Goal: Transaction & Acquisition: Purchase product/service

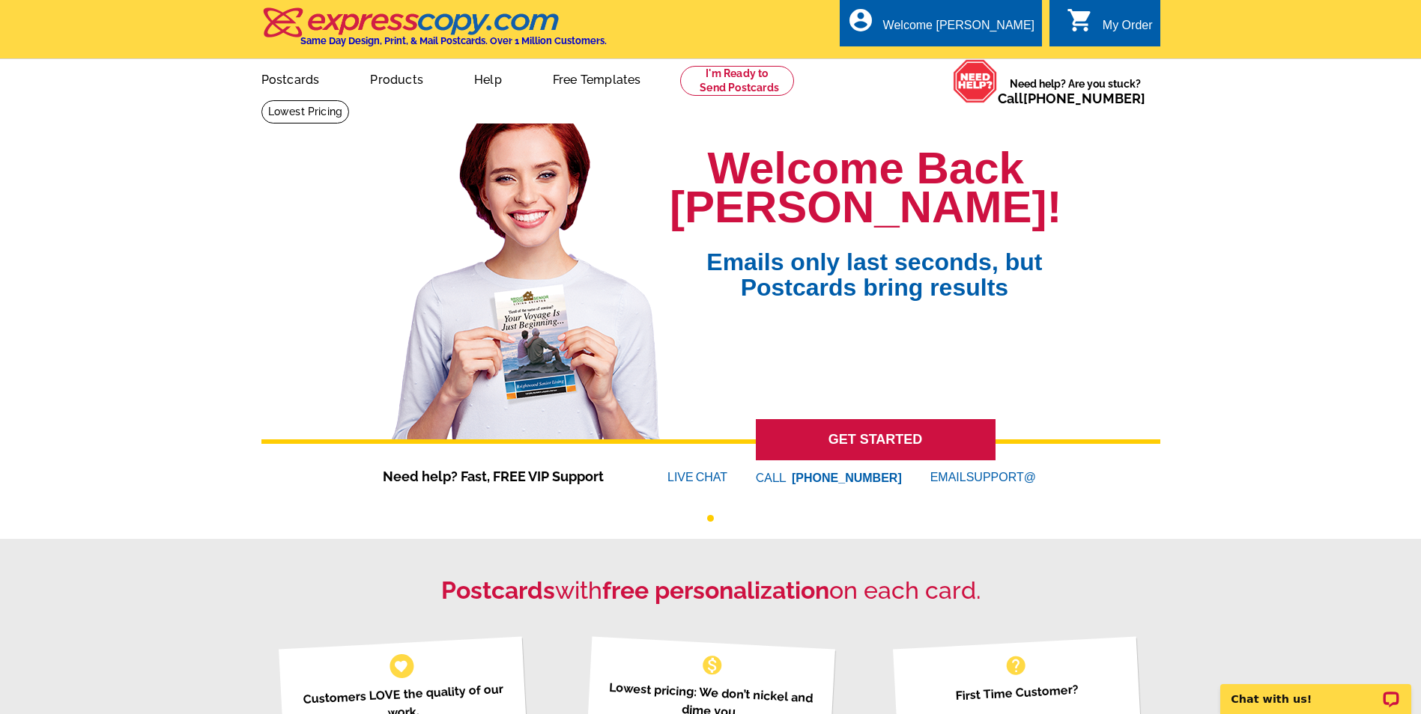
click at [1101, 21] on link "0 shopping_cart My Order" at bounding box center [1109, 25] width 86 height 19
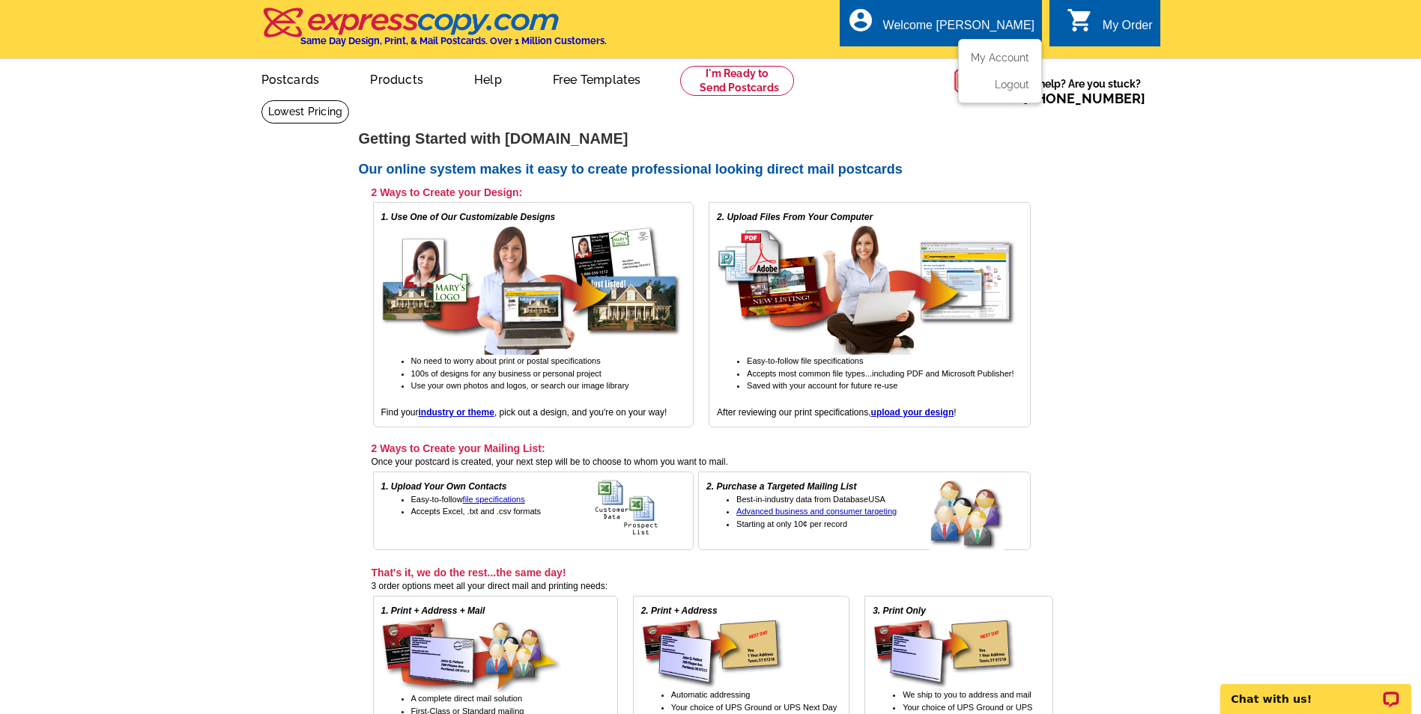
click at [953, 18] on div "account_circle Welcome Amie My Account Logout" at bounding box center [940, 22] width 202 height 47
click at [1002, 54] on link "My Account" at bounding box center [997, 57] width 64 height 13
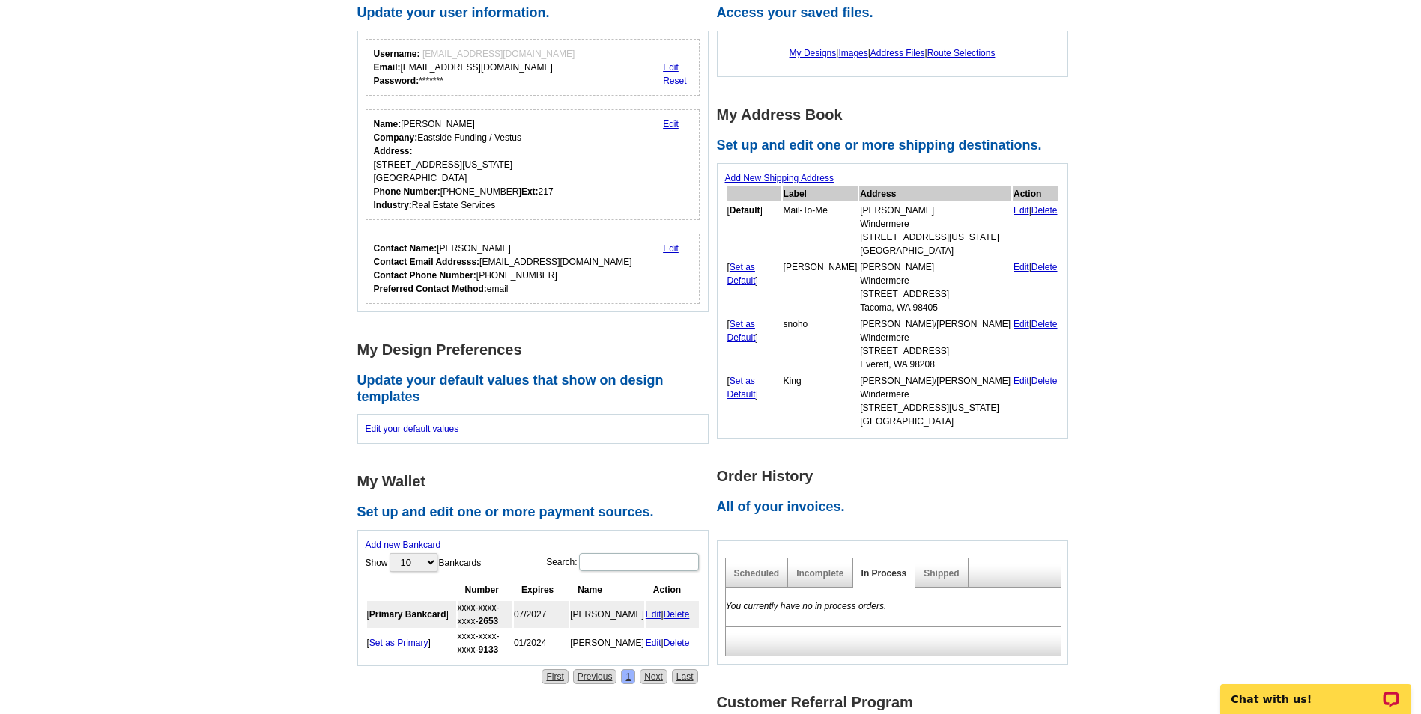
scroll to position [300, 0]
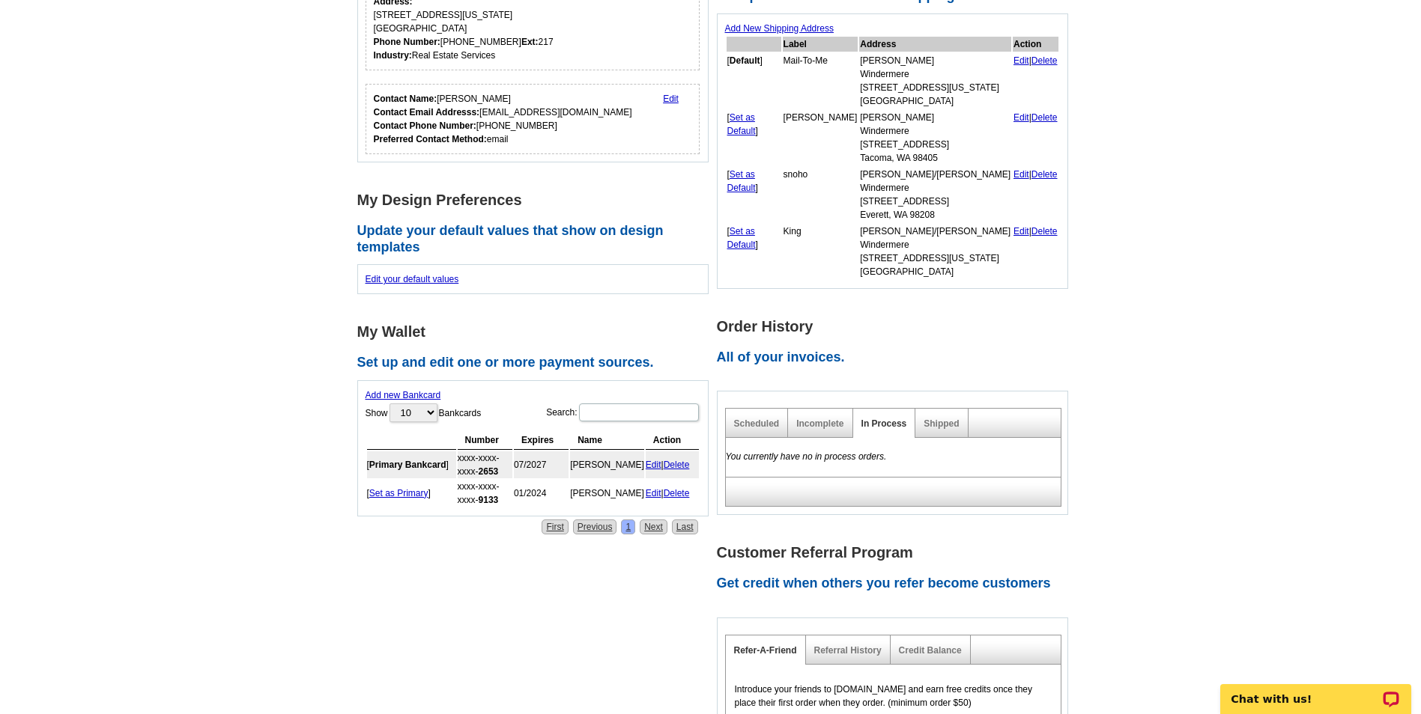
drag, startPoint x: 1073, startPoint y: 550, endPoint x: 152, endPoint y: 486, distance: 923.3
click at [152, 486] on main "Account Information Update your user information. Username: [EMAIL_ADDRESS][DOM…" at bounding box center [710, 388] width 1421 height 1177
drag, startPoint x: 686, startPoint y: 493, endPoint x: 782, endPoint y: 66, distance: 438.2
click at [687, 491] on link "Delete" at bounding box center [676, 493] width 26 height 10
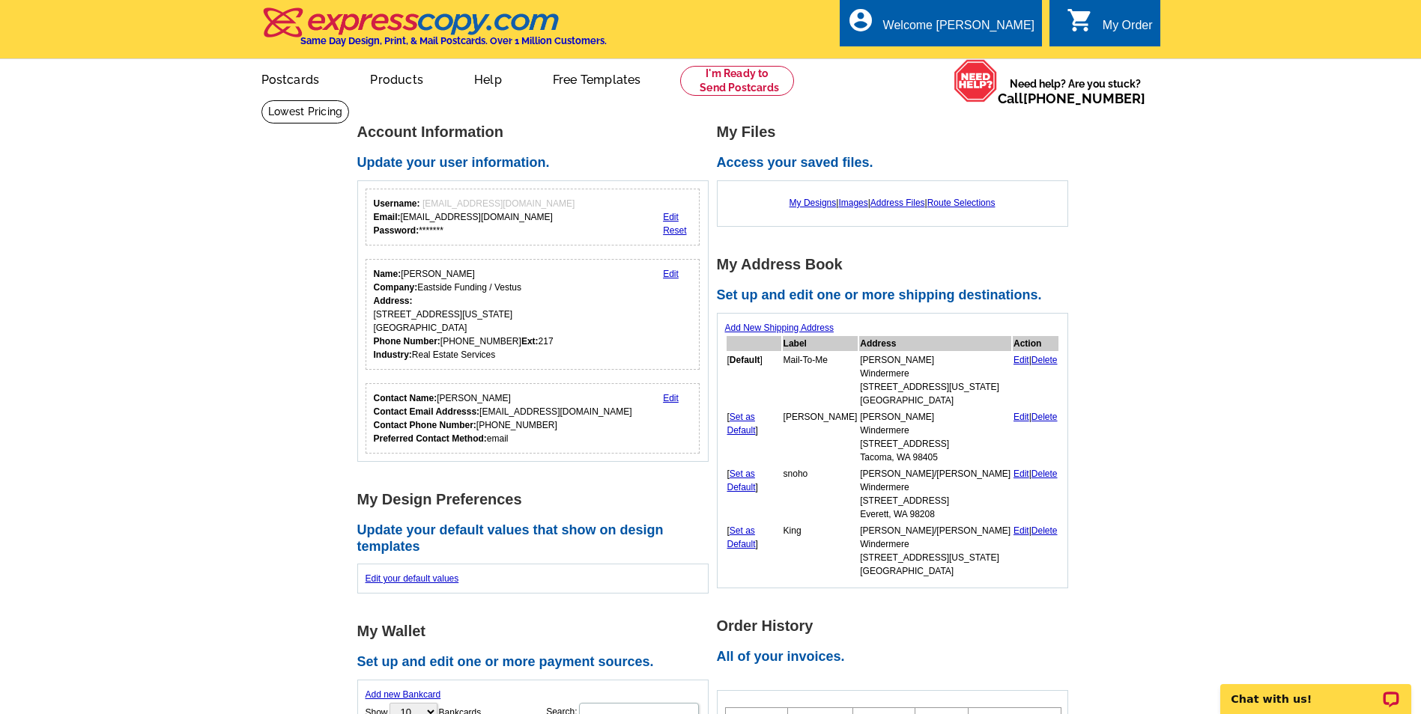
click at [141, 356] on main "Account Information Update your user information. Username: [EMAIL_ADDRESS][DOM…" at bounding box center [710, 684] width 1421 height 1169
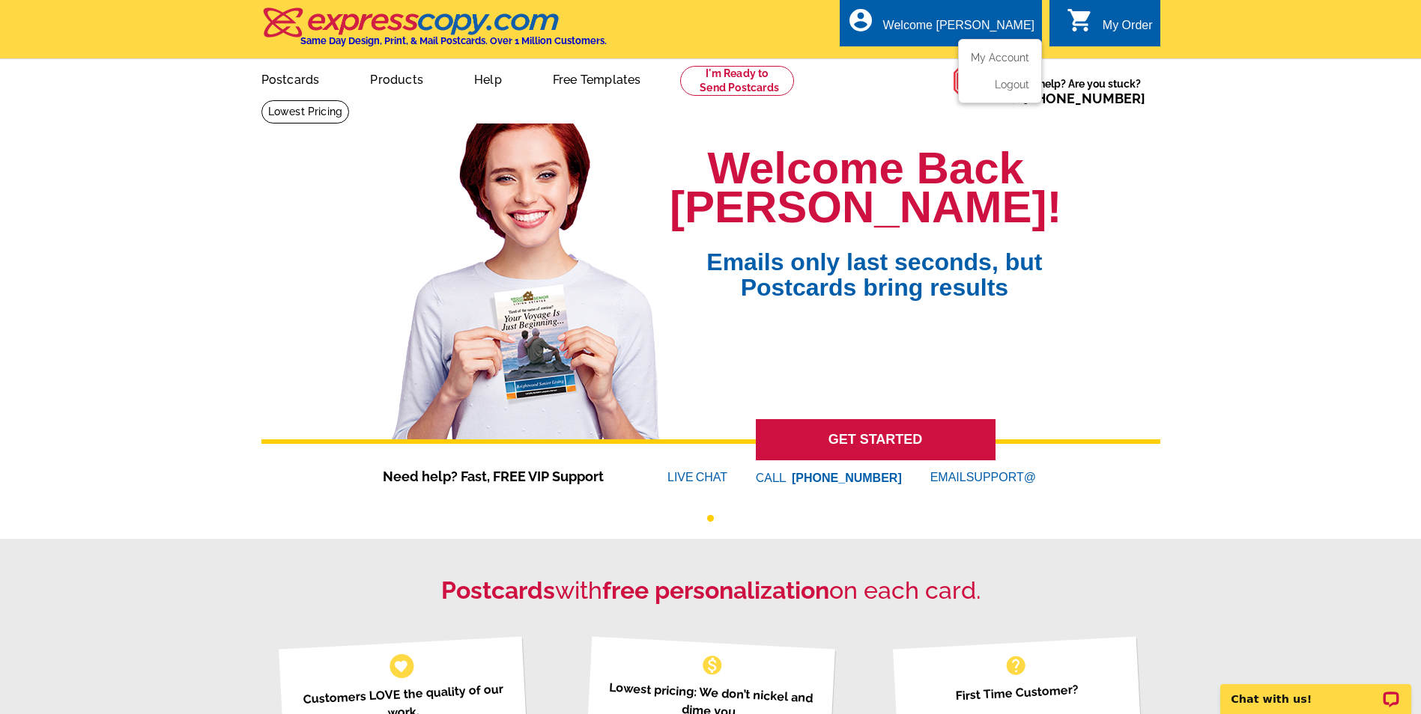
click at [965, 20] on div "Welcome [PERSON_NAME]" at bounding box center [958, 29] width 151 height 21
click at [994, 71] on ul "My Account Logout" at bounding box center [1000, 71] width 84 height 64
click at [989, 54] on link "My Account" at bounding box center [997, 57] width 64 height 13
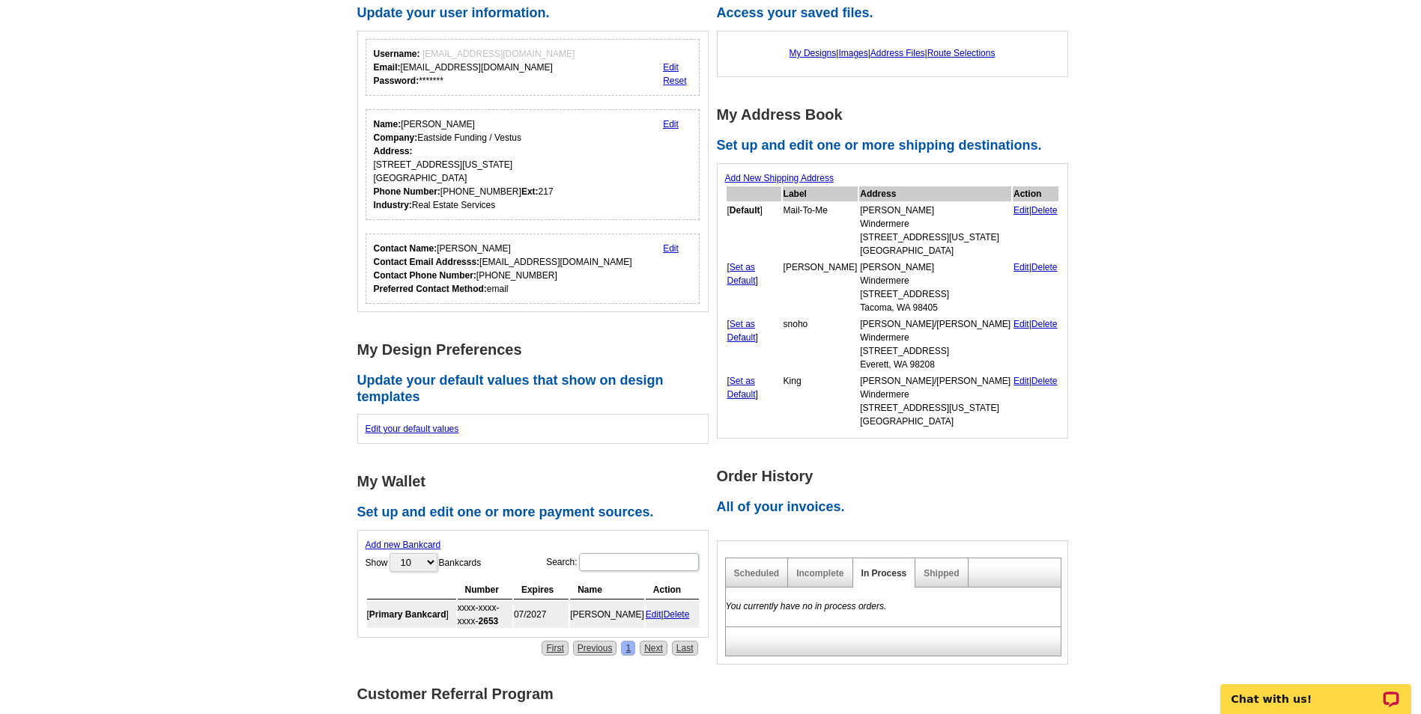
scroll to position [225, 0]
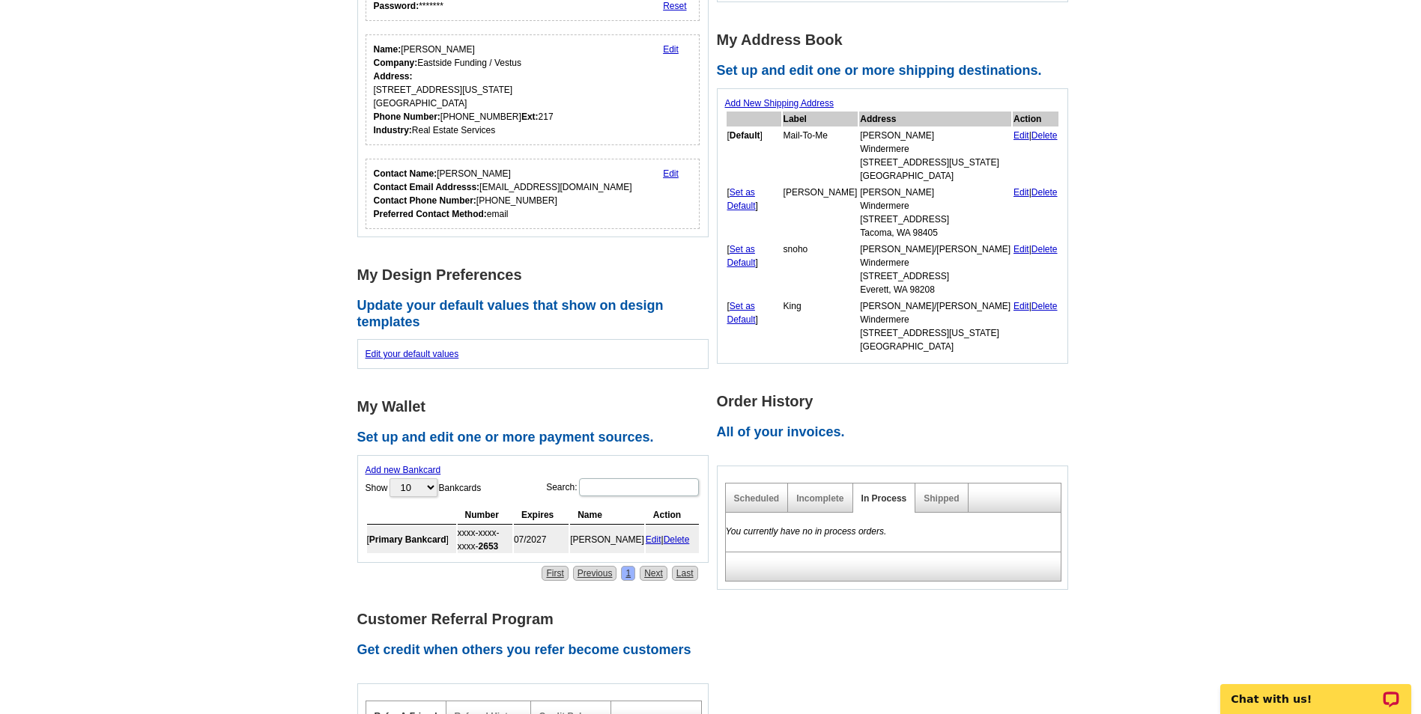
drag, startPoint x: 821, startPoint y: 503, endPoint x: 849, endPoint y: 520, distance: 32.9
click at [821, 502] on link "Incomplete" at bounding box center [819, 498] width 47 height 10
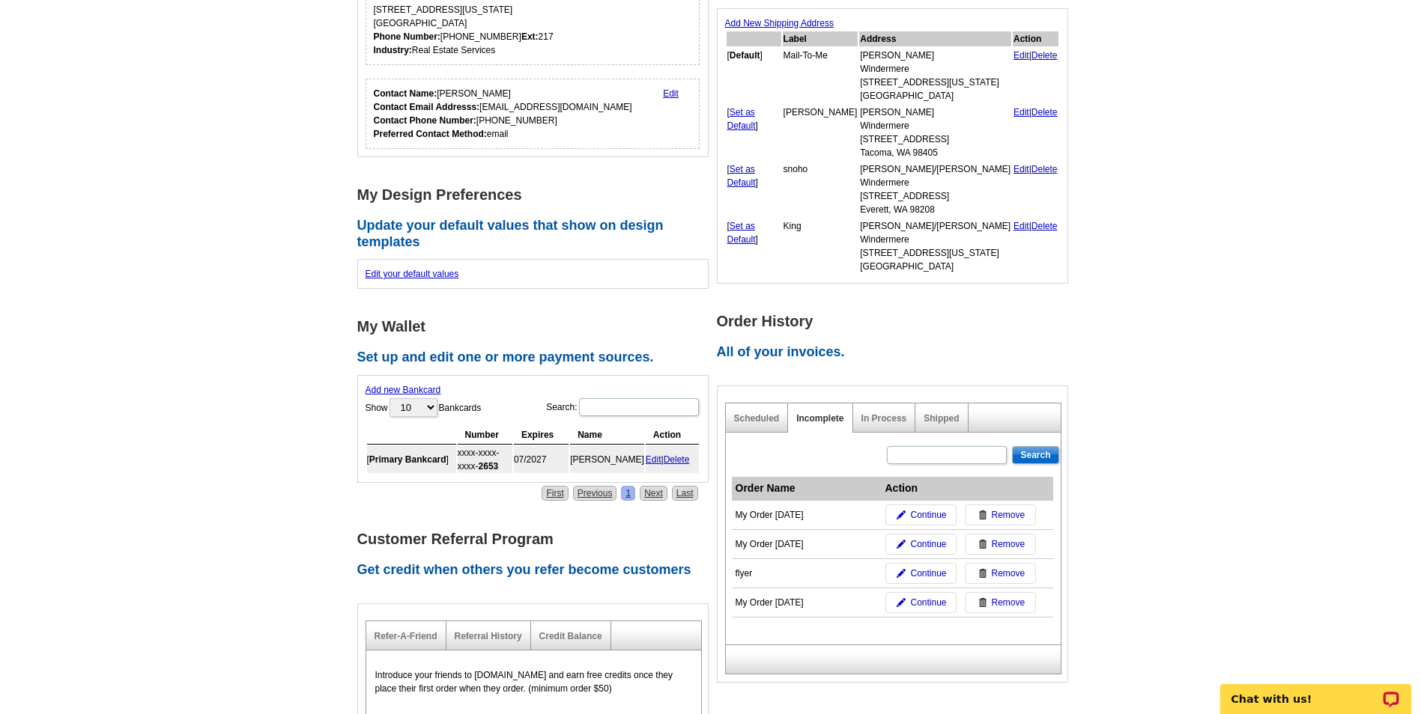
scroll to position [449, 0]
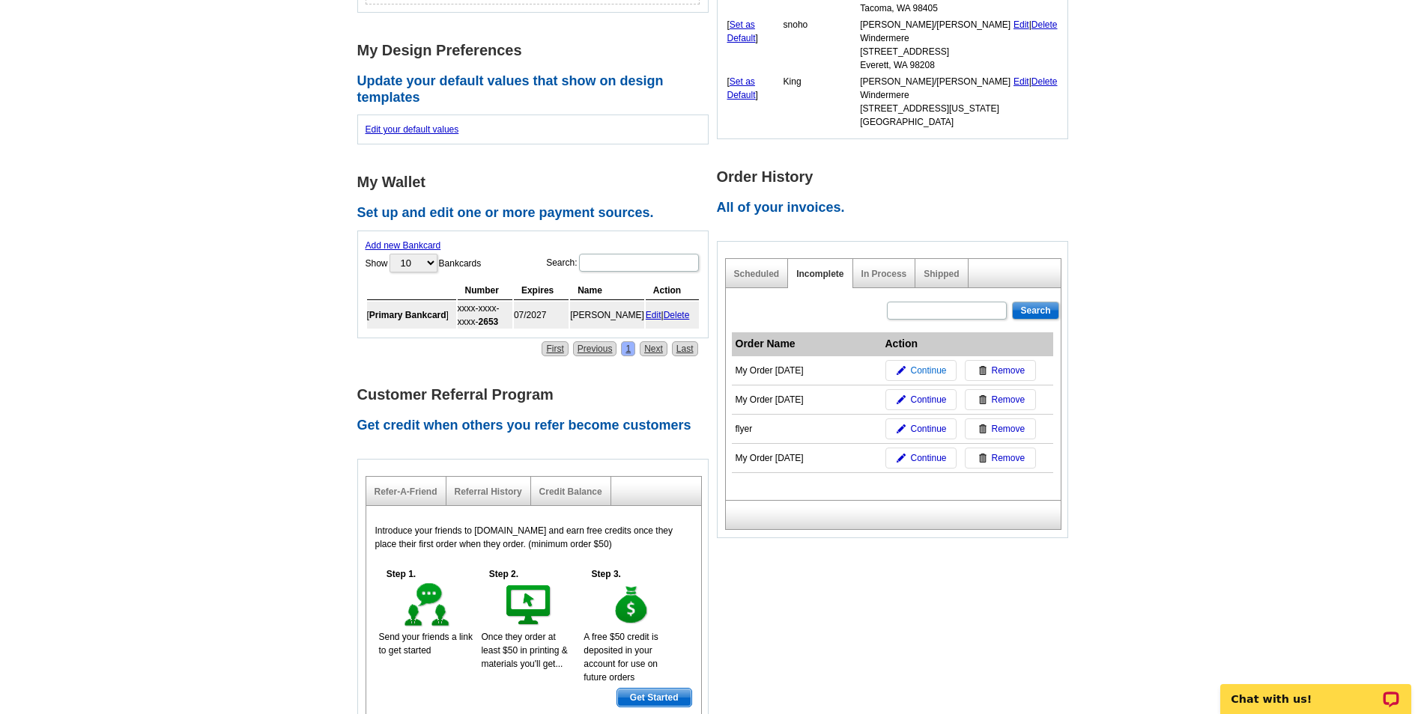
click at [929, 367] on span "Continue" at bounding box center [928, 370] width 36 height 13
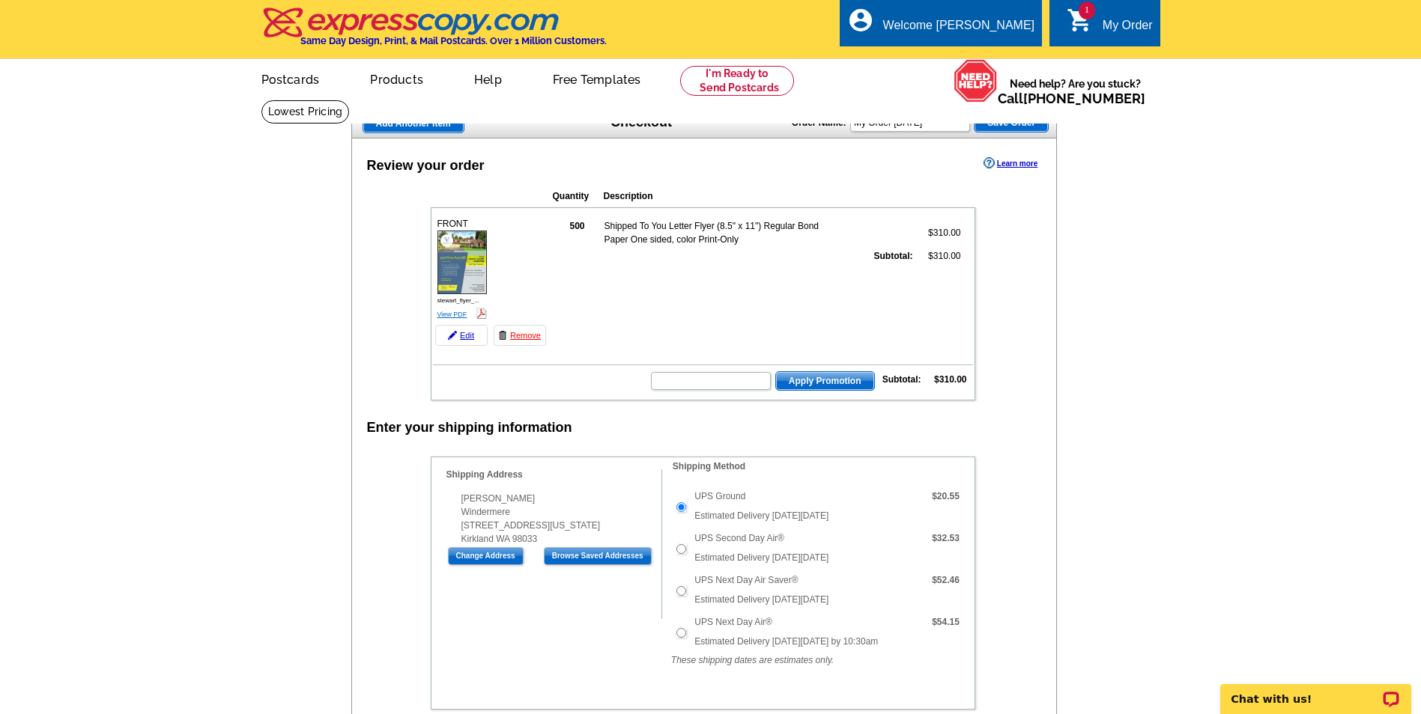
click at [449, 315] on link "View PDF" at bounding box center [452, 314] width 30 height 7
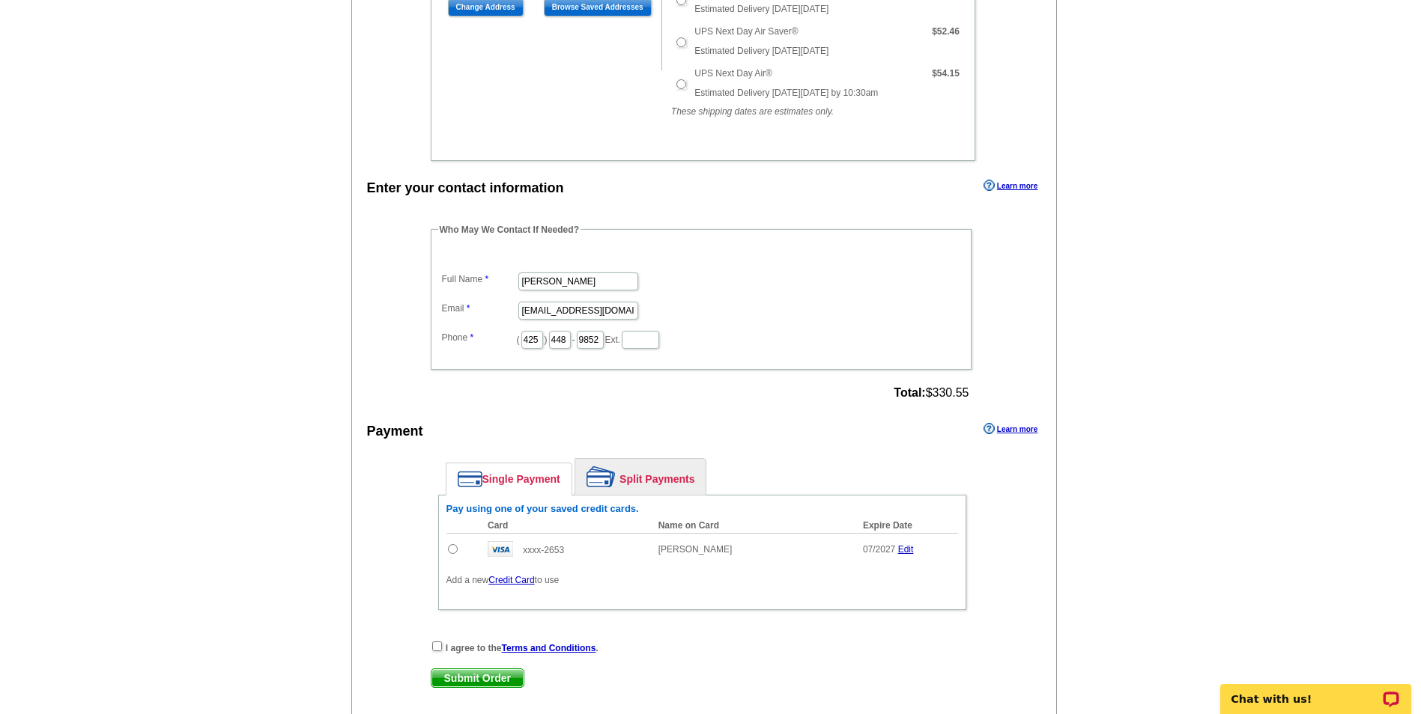
scroll to position [674, 0]
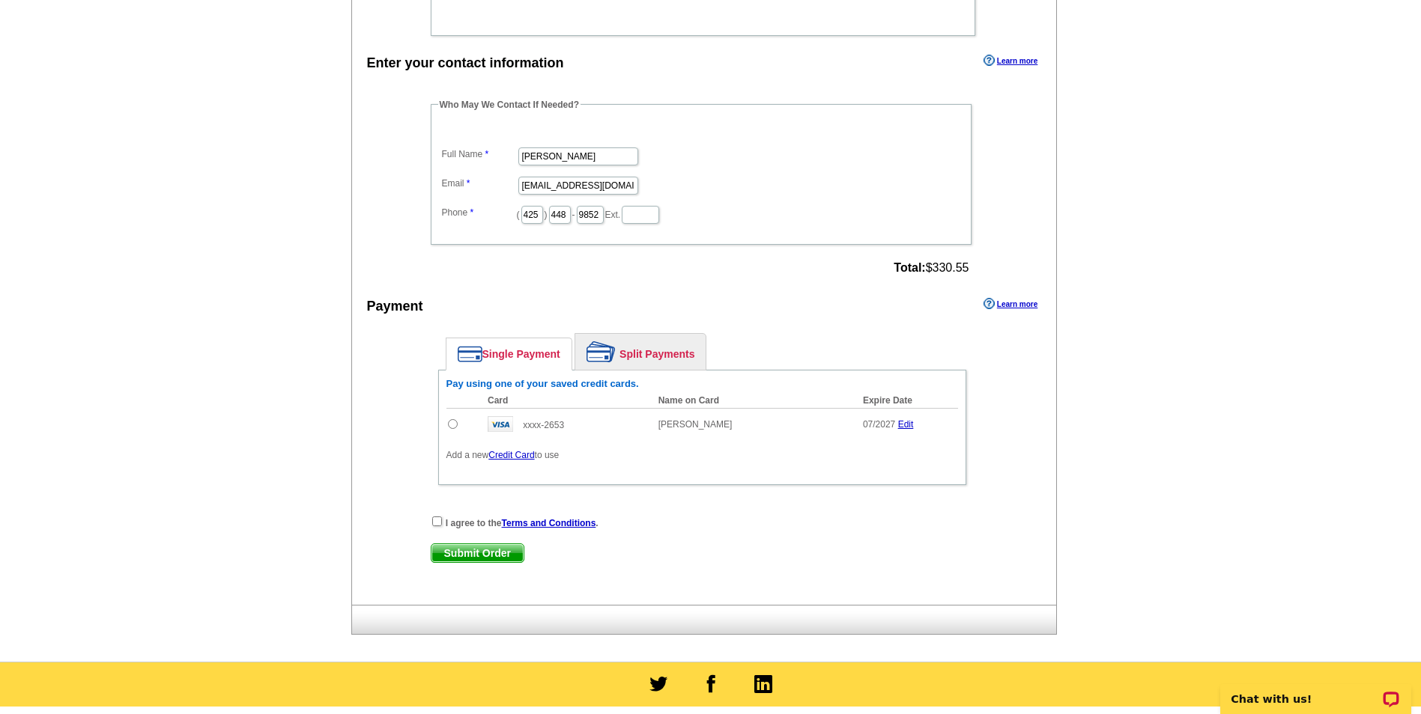
click at [455, 425] on input "radio" at bounding box center [453, 424] width 10 height 10
radio input "true"
click at [441, 525] on div "I agree to the Terms and Conditions ." at bounding box center [702, 522] width 543 height 15
click at [434, 521] on input "checkbox" at bounding box center [437, 522] width 10 height 10
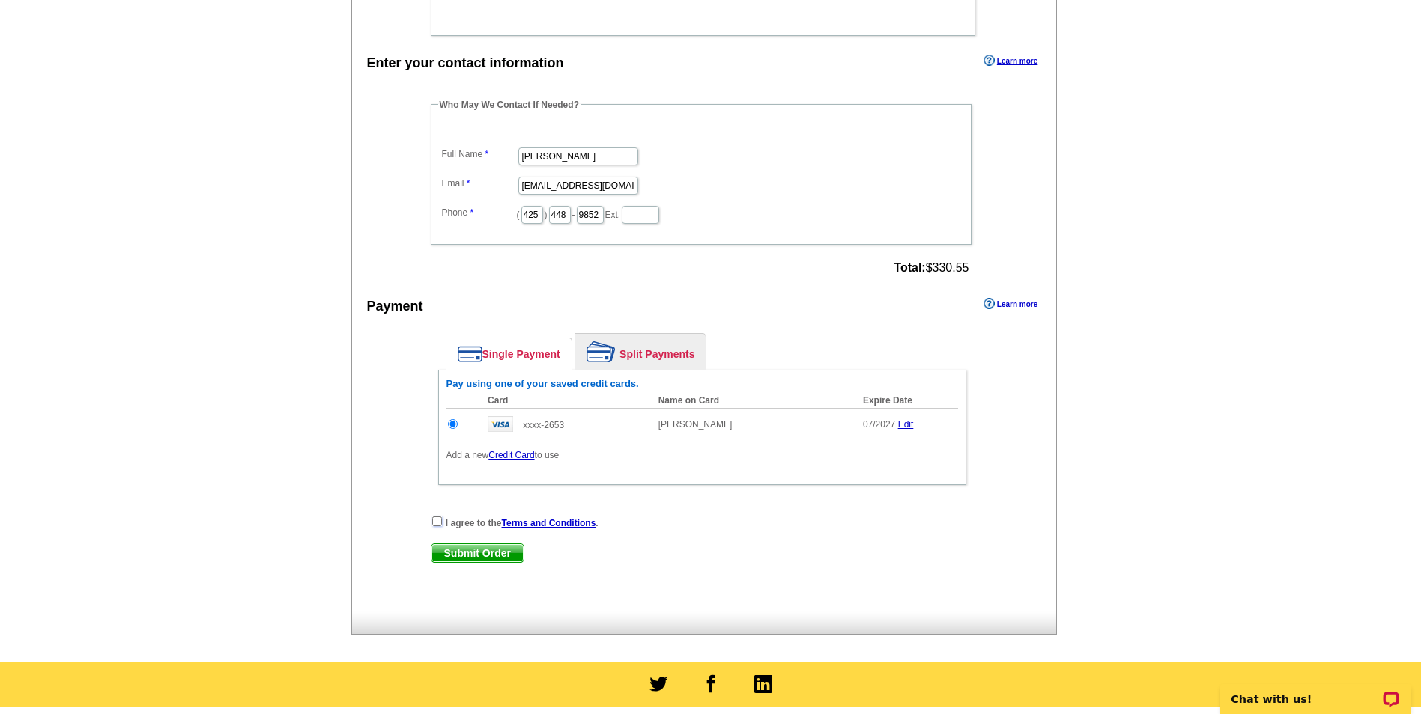
checkbox input "true"
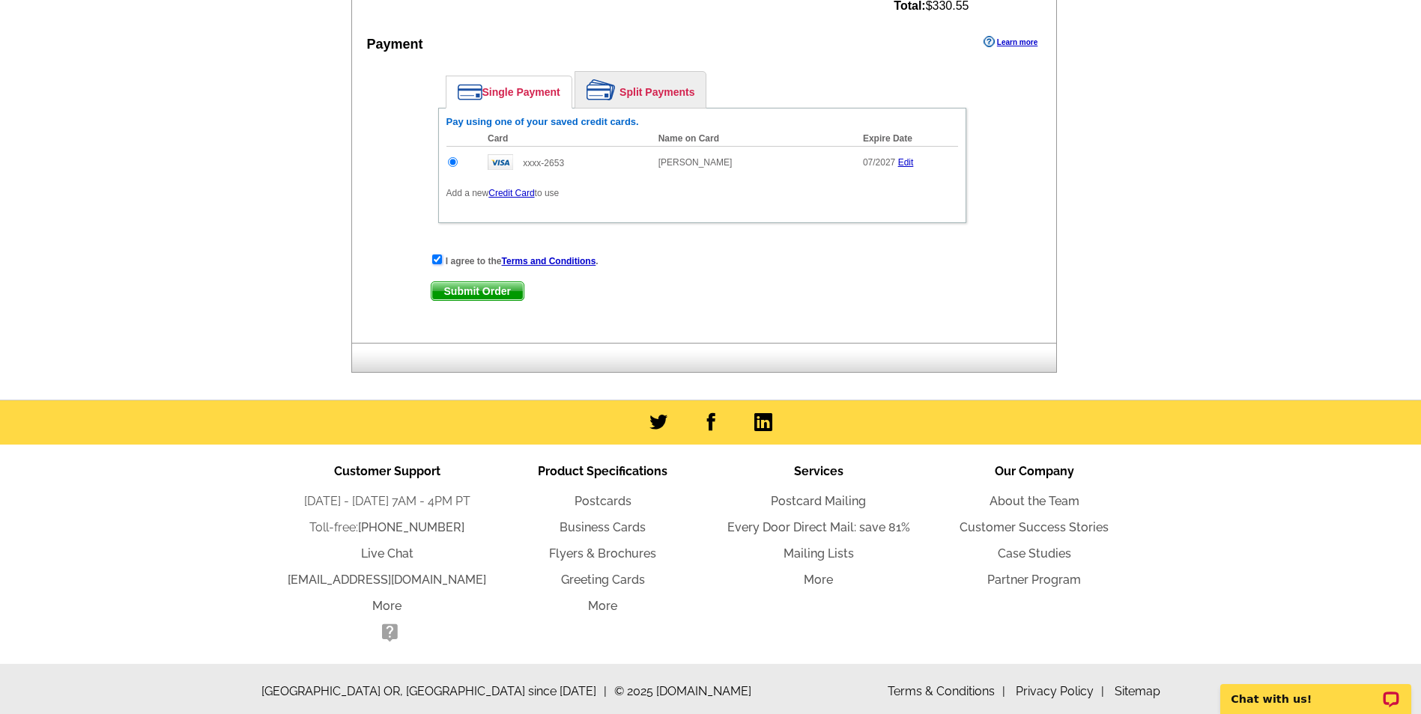
scroll to position [943, 0]
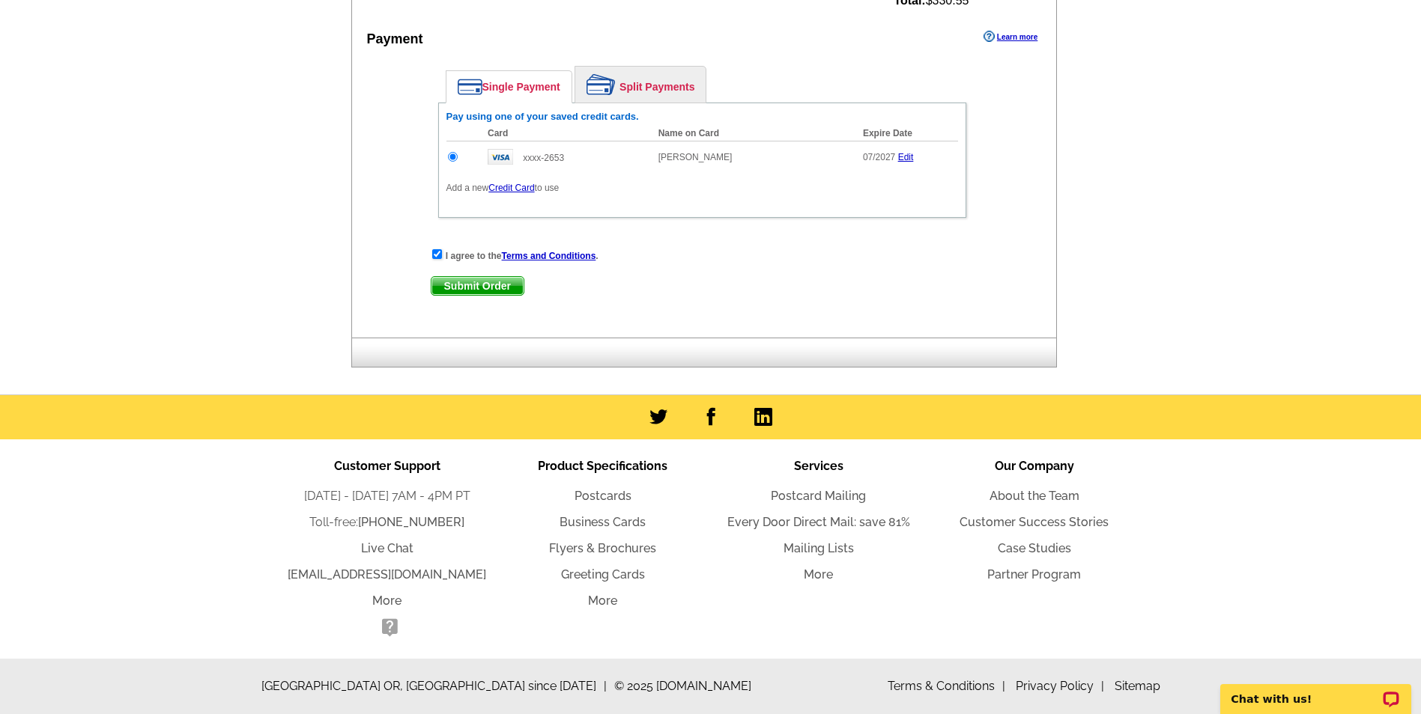
click at [494, 287] on span "Submit Order" at bounding box center [477, 286] width 92 height 18
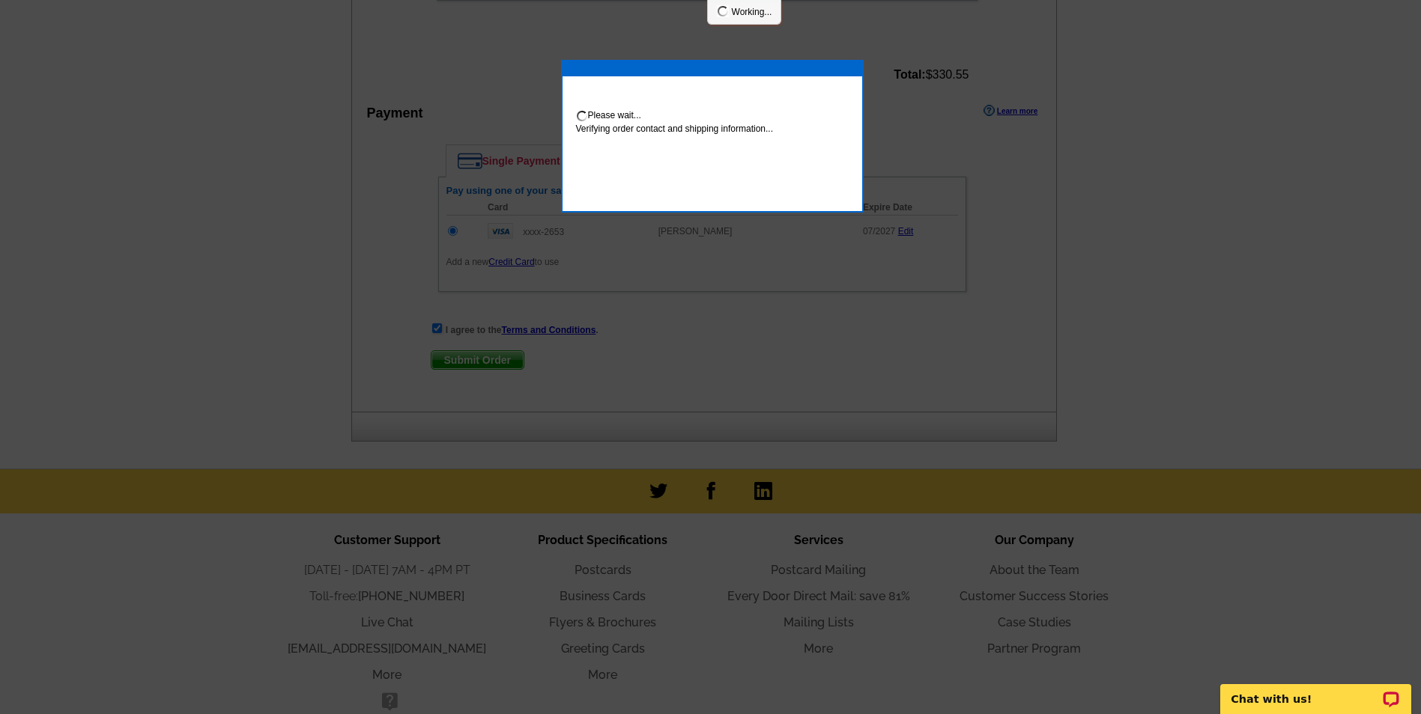
scroll to position [1018, 0]
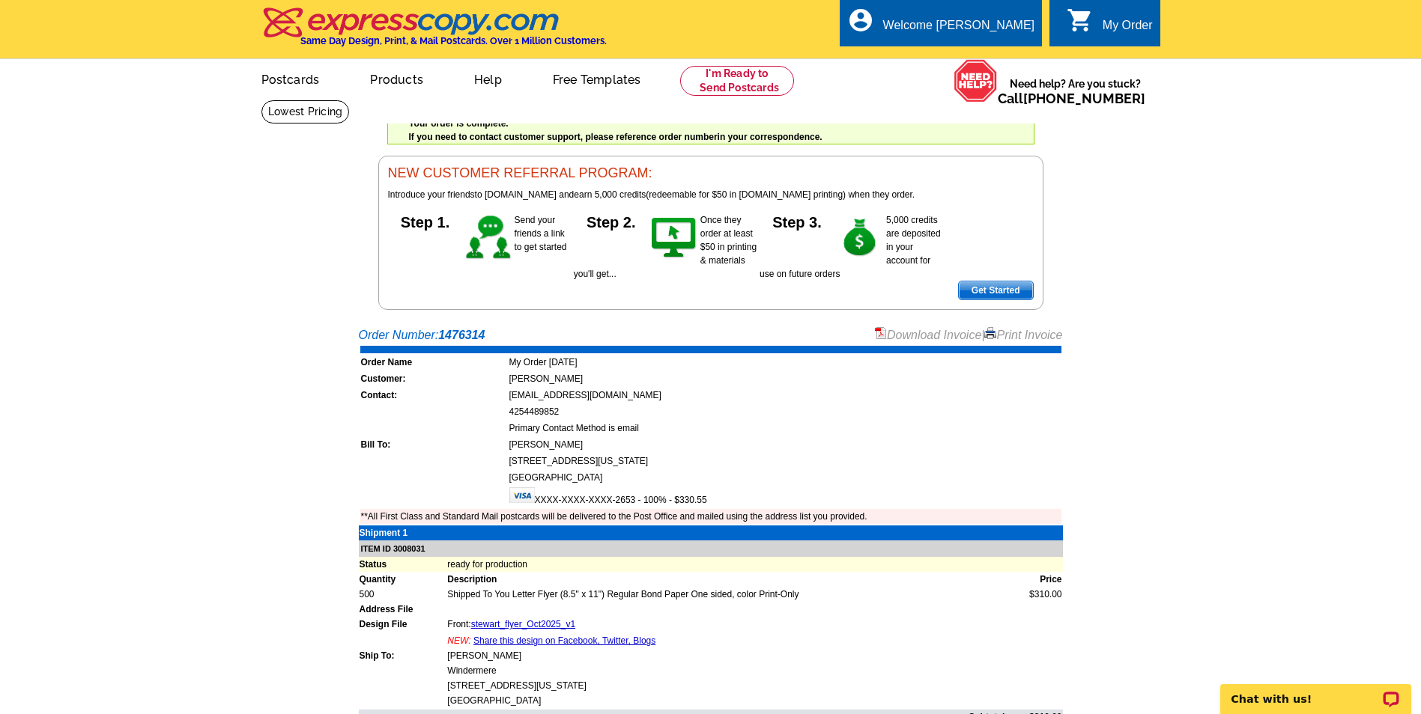
click at [1015, 334] on link "Print Invoice" at bounding box center [1023, 335] width 78 height 13
click at [1232, 430] on main "Order Number: 1476314 Download Invoice | Print Invoice Order Name My Order 2025…" at bounding box center [710, 582] width 1421 height 526
